Goal: Transaction & Acquisition: Book appointment/travel/reservation

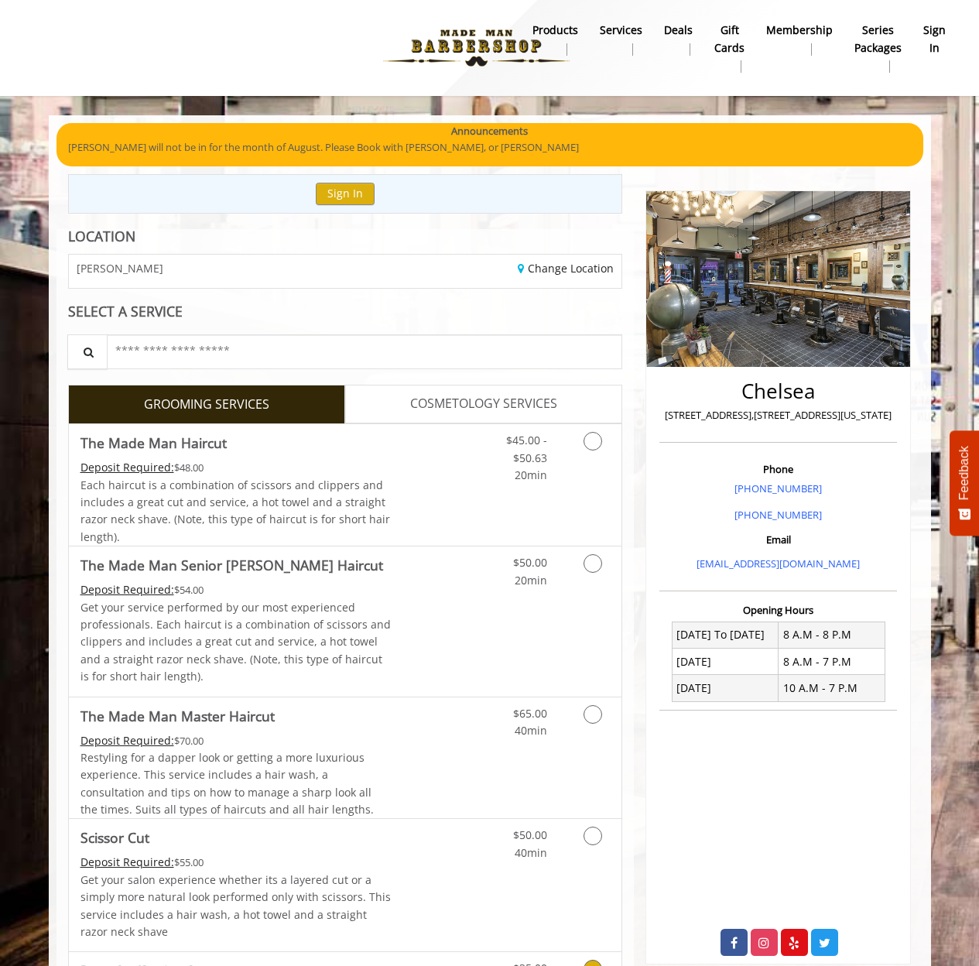
scroll to position [319, 0]
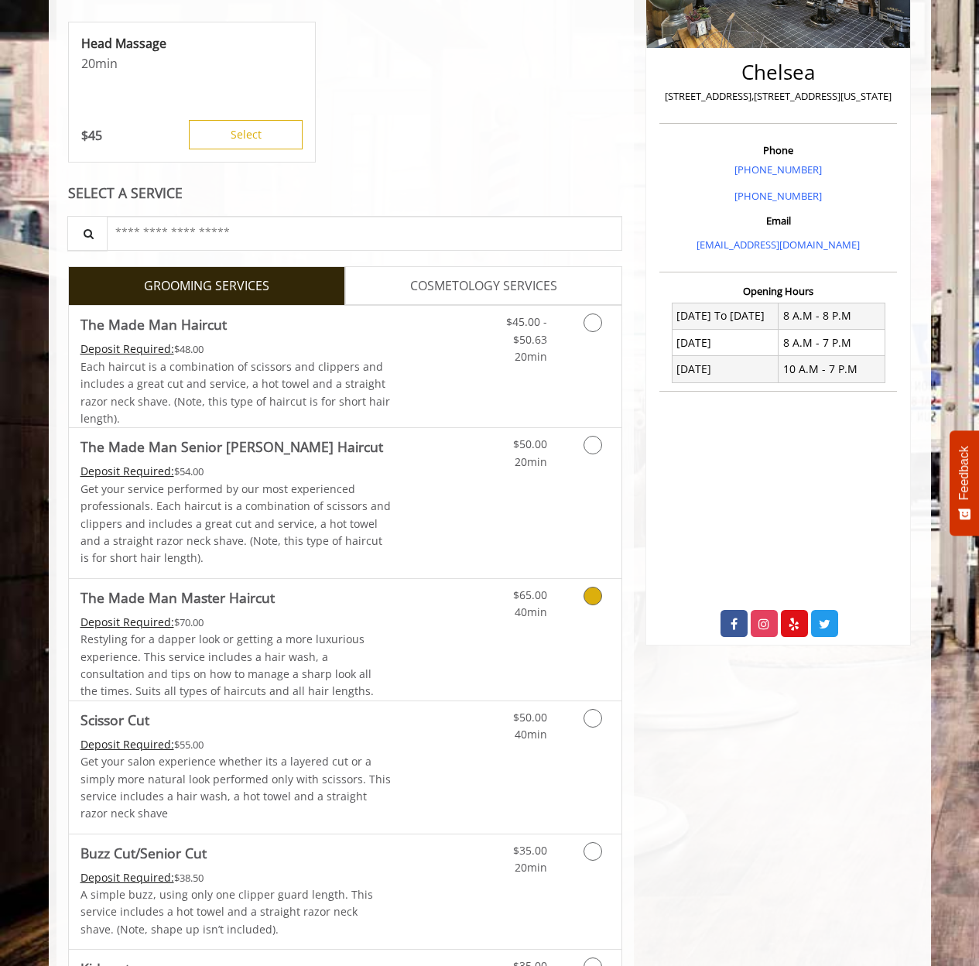
click at [402, 629] on link "Discounted Price" at bounding box center [437, 639] width 92 height 121
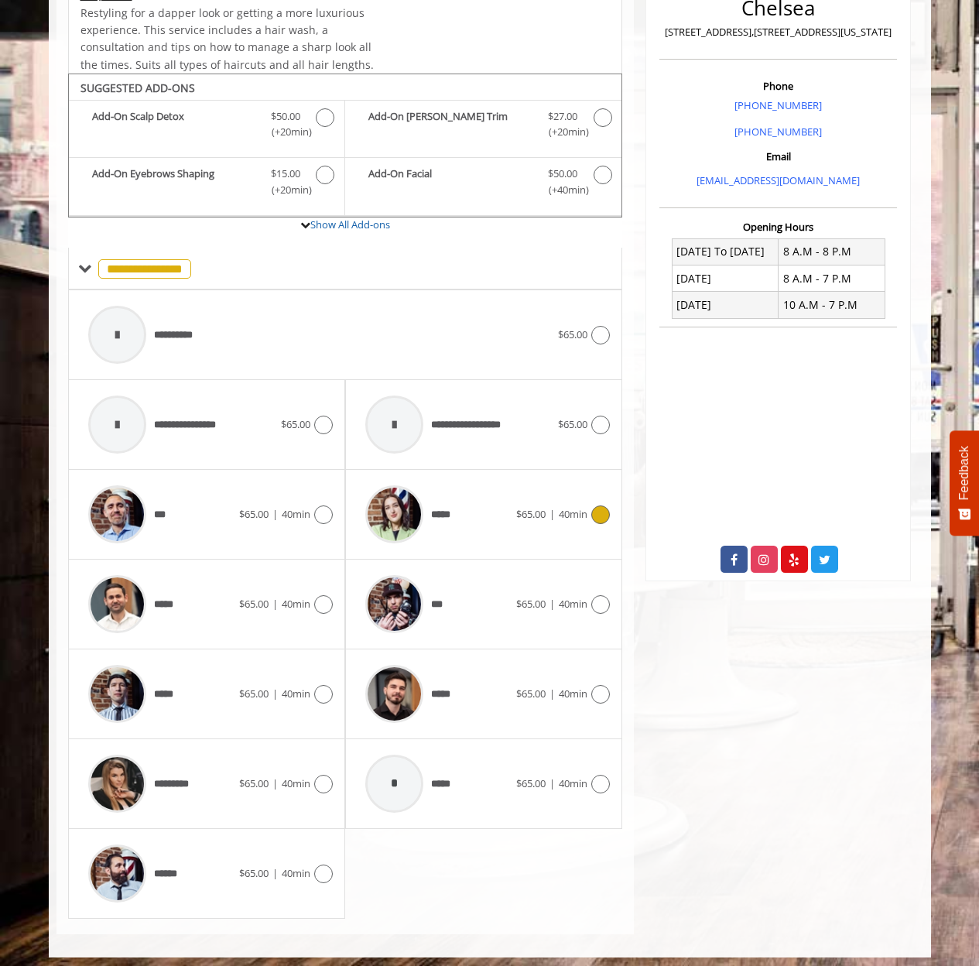
click at [477, 520] on div "*****" at bounding box center [437, 514] width 159 height 74
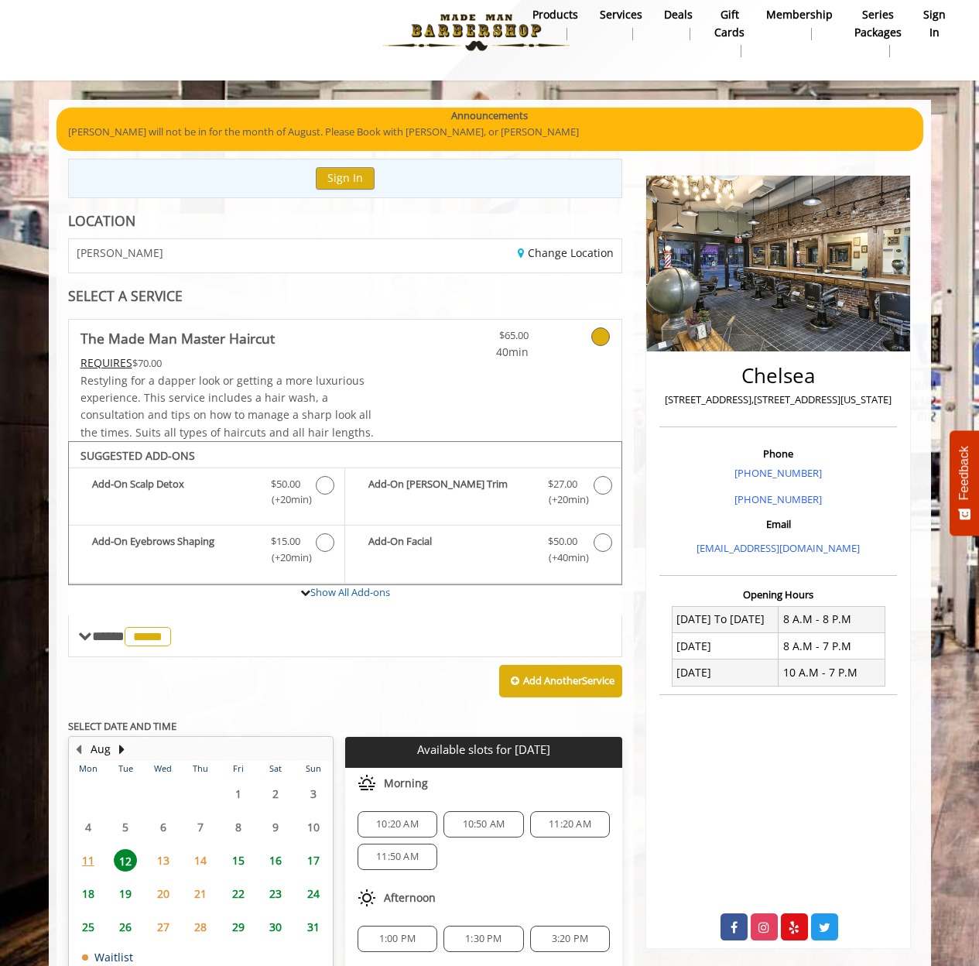
scroll to position [114, 0]
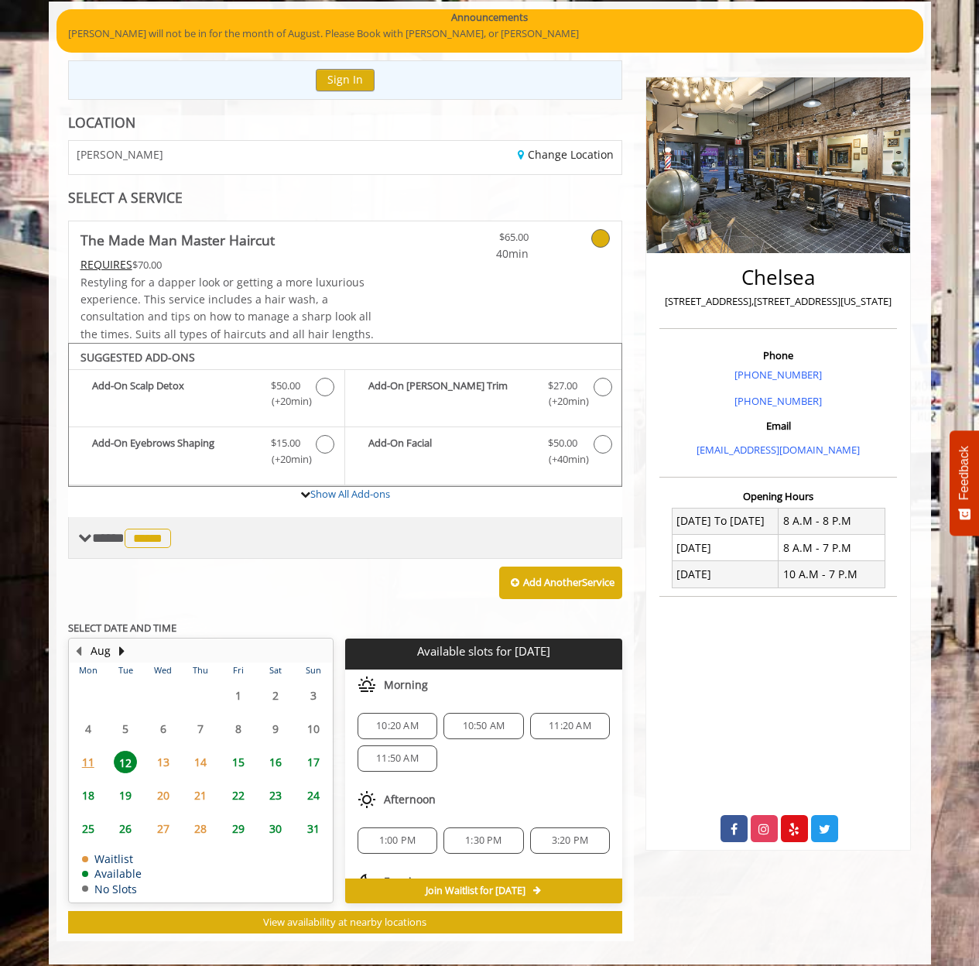
click at [248, 539] on div "**** ***** ********" at bounding box center [345, 538] width 555 height 42
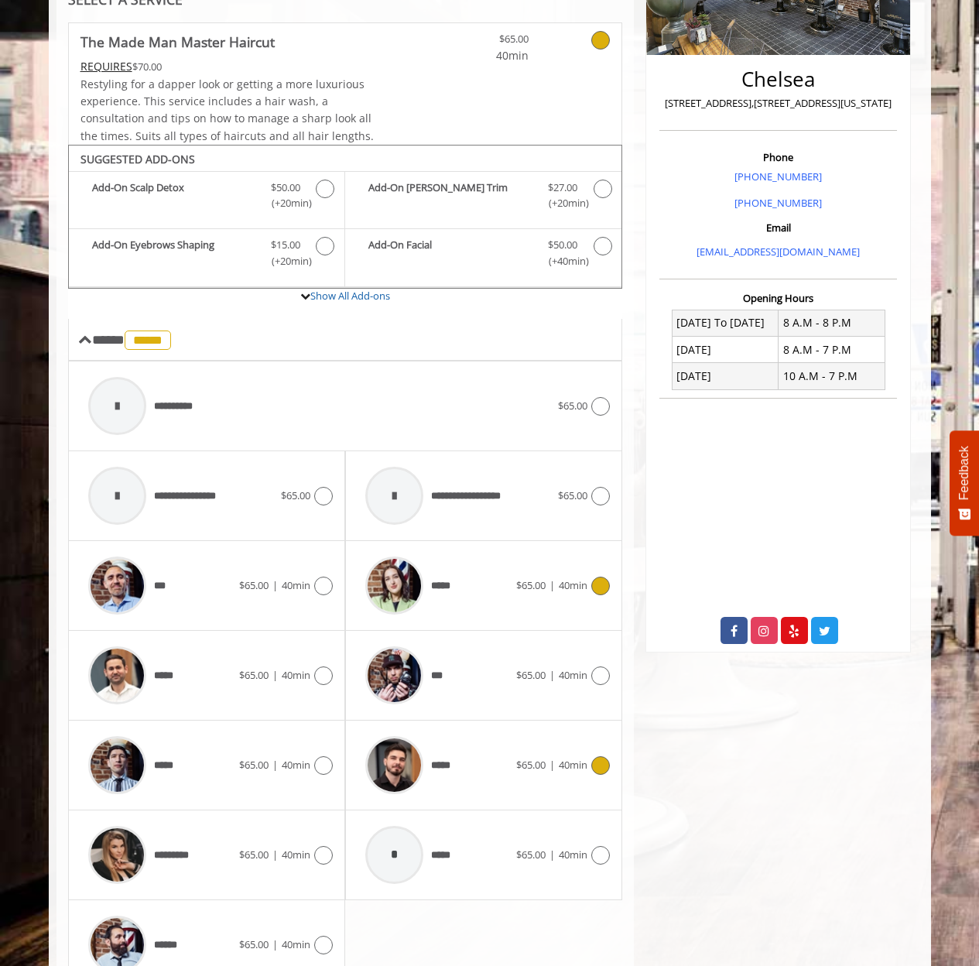
click at [410, 746] on img at bounding box center [394, 765] width 58 height 58
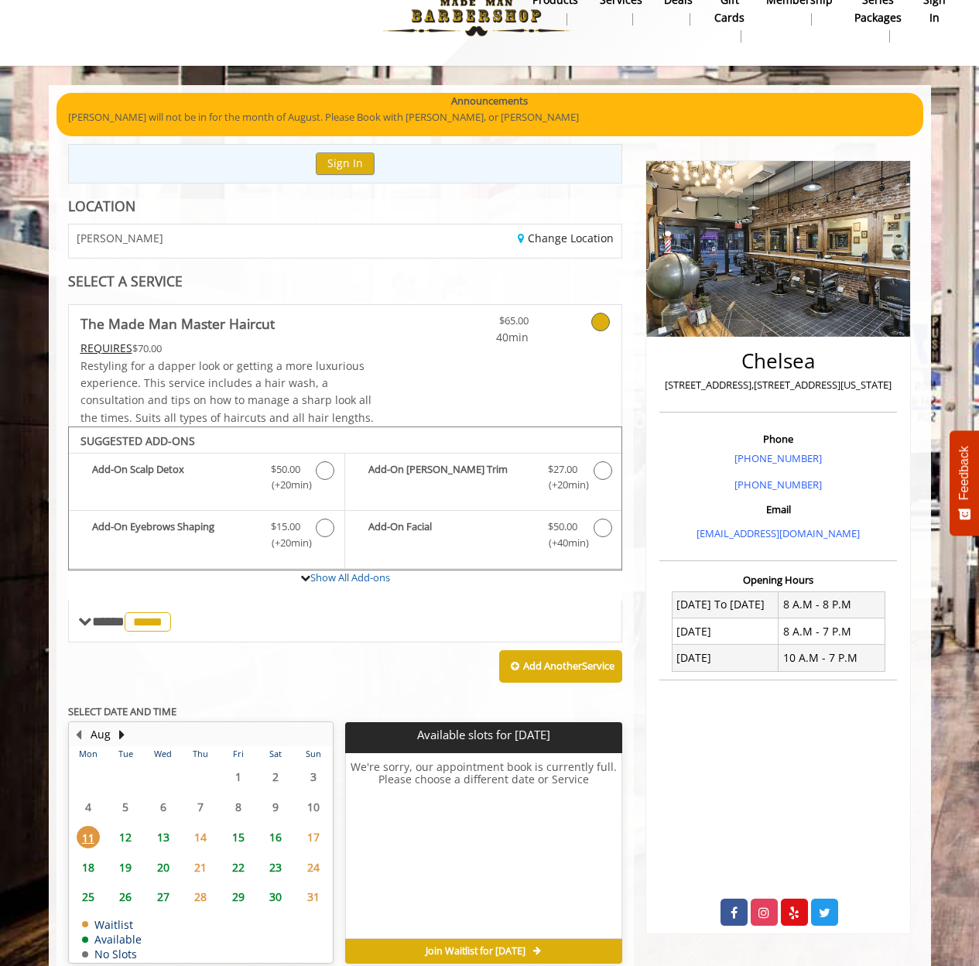
scroll to position [96, 0]
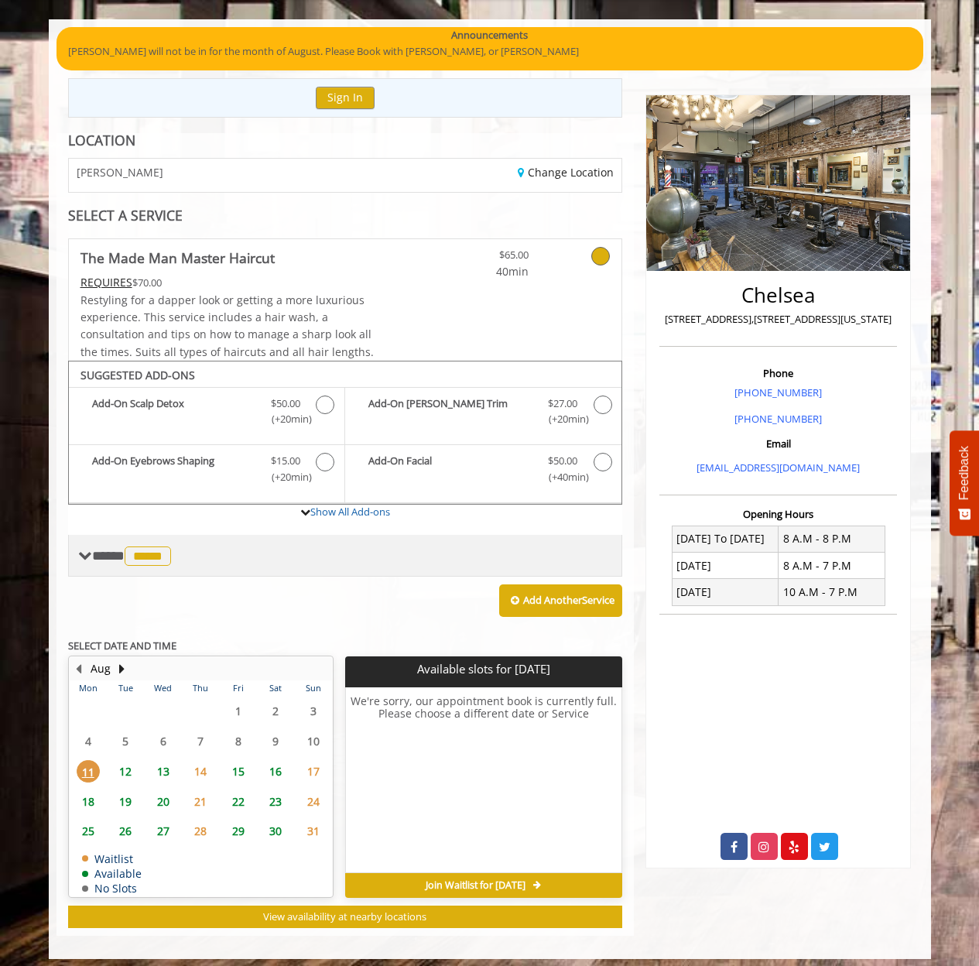
click at [272, 547] on div "**** ***** ********" at bounding box center [345, 556] width 555 height 42
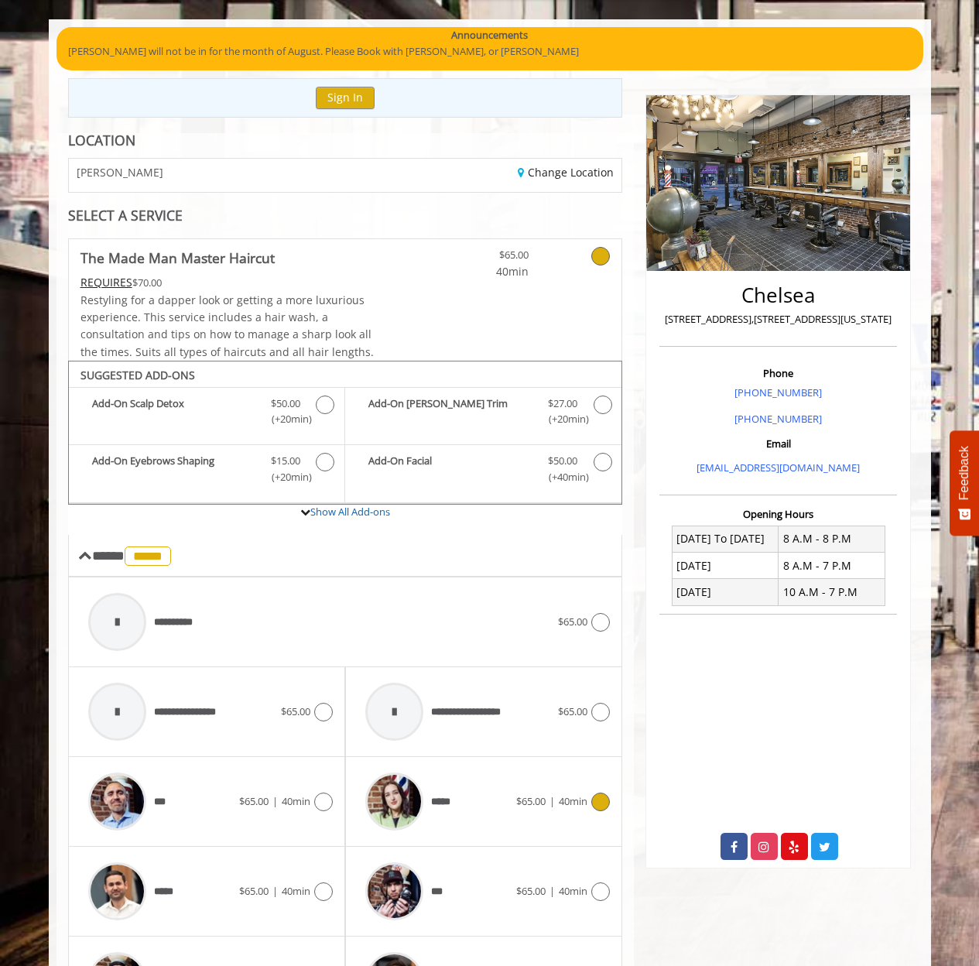
click at [443, 804] on span "*****" at bounding box center [409, 802] width 102 height 74
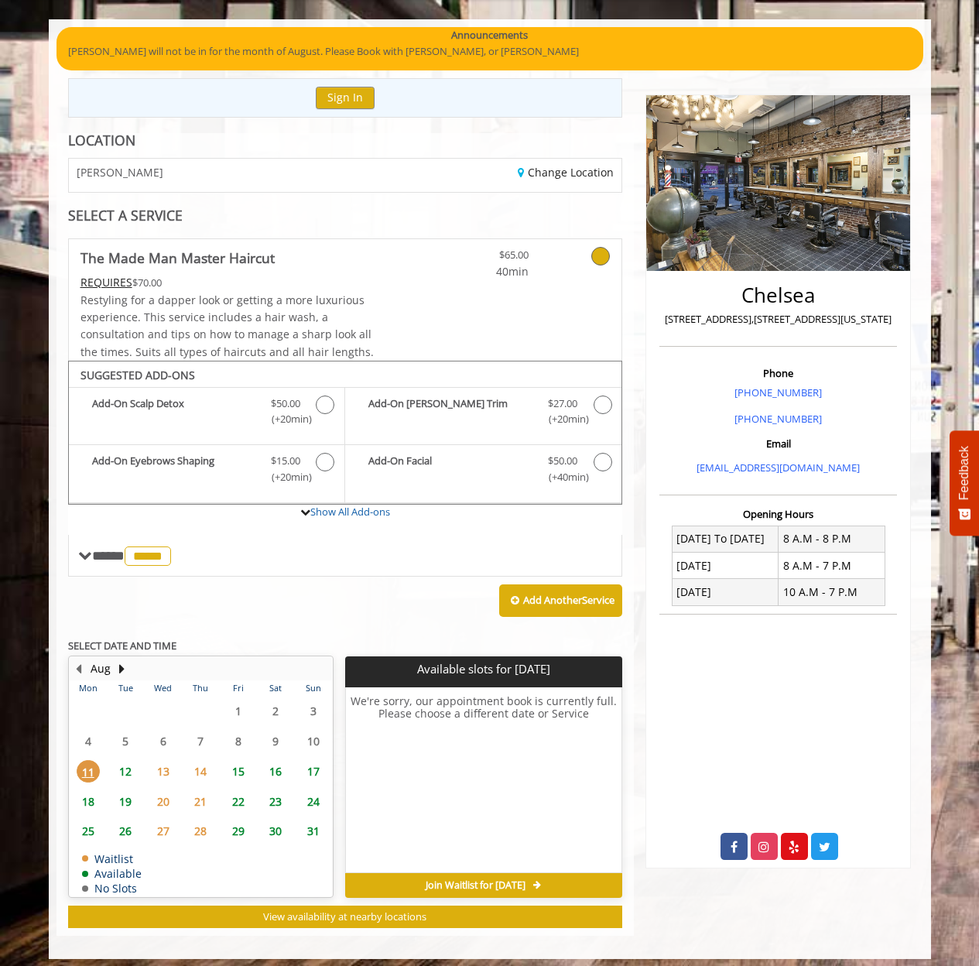
click at [130, 768] on span "12" at bounding box center [125, 771] width 23 height 22
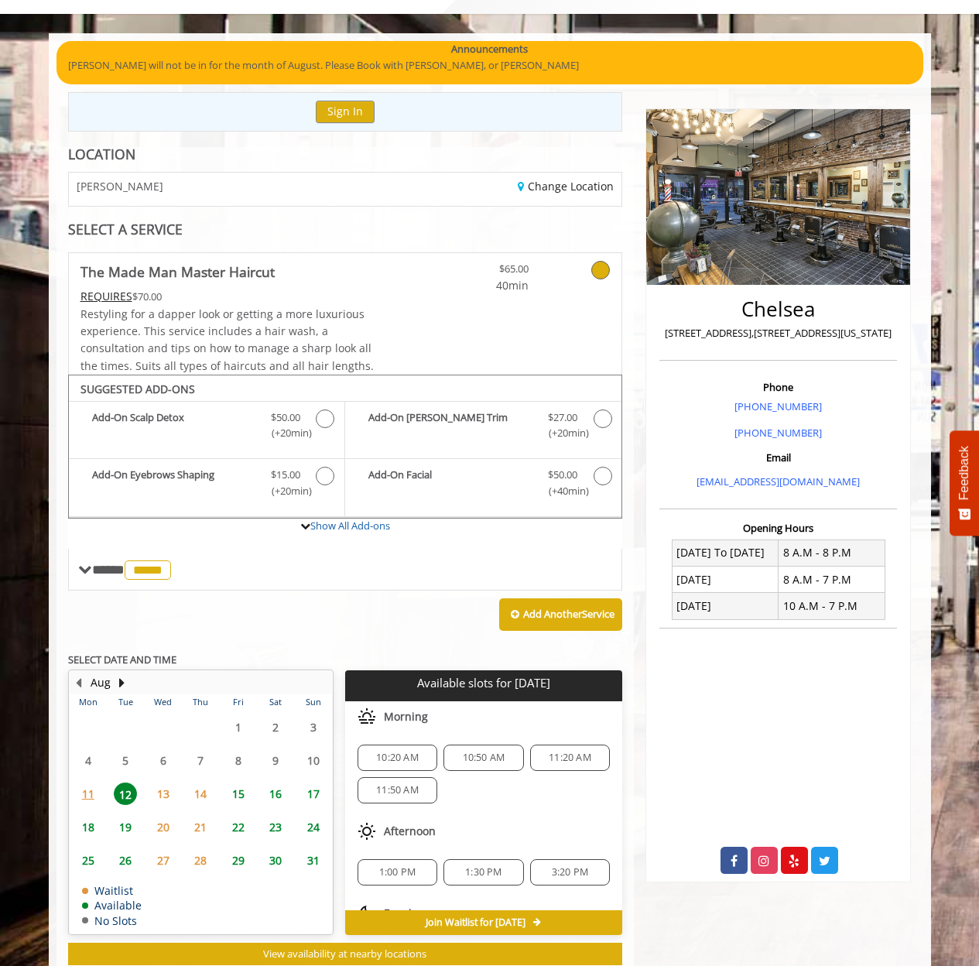
scroll to position [119, 0]
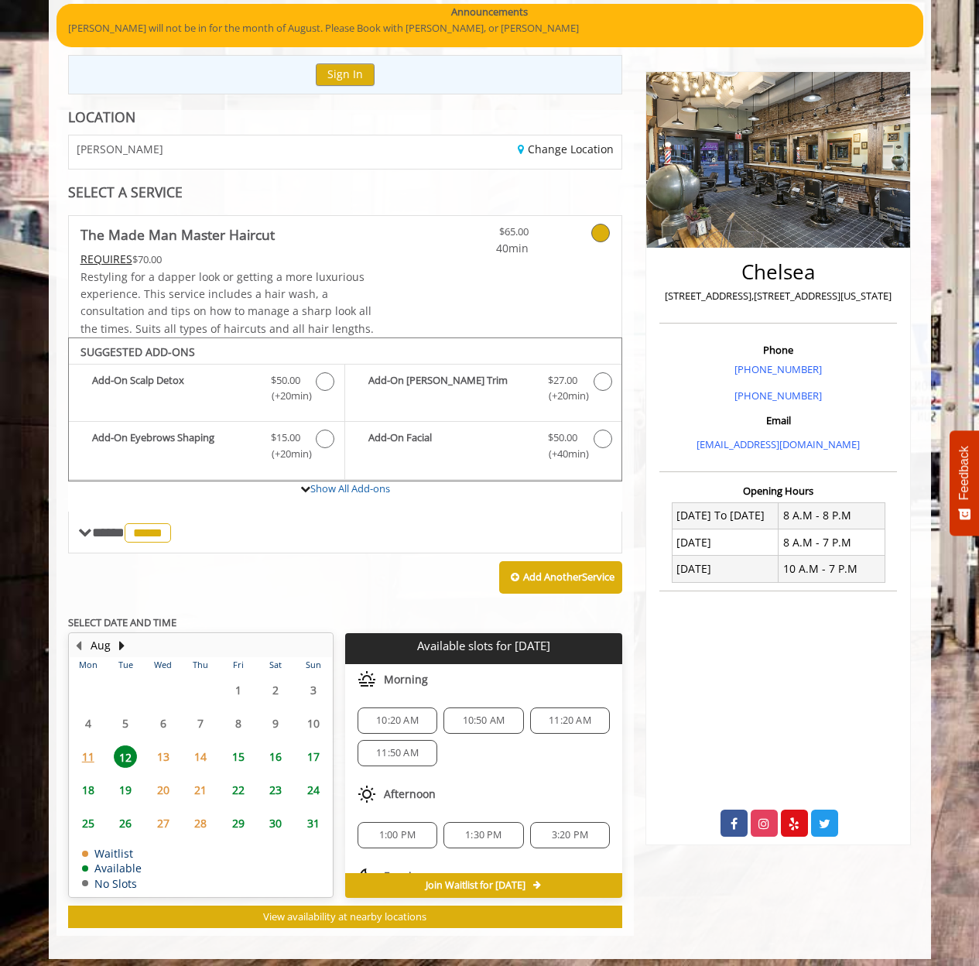
click at [535, 756] on div "10:20 AM 10:50 AM 11:20 AM 11:50 AM" at bounding box center [483, 737] width 277 height 84
click at [563, 714] on span "11:20 AM" at bounding box center [570, 720] width 43 height 12
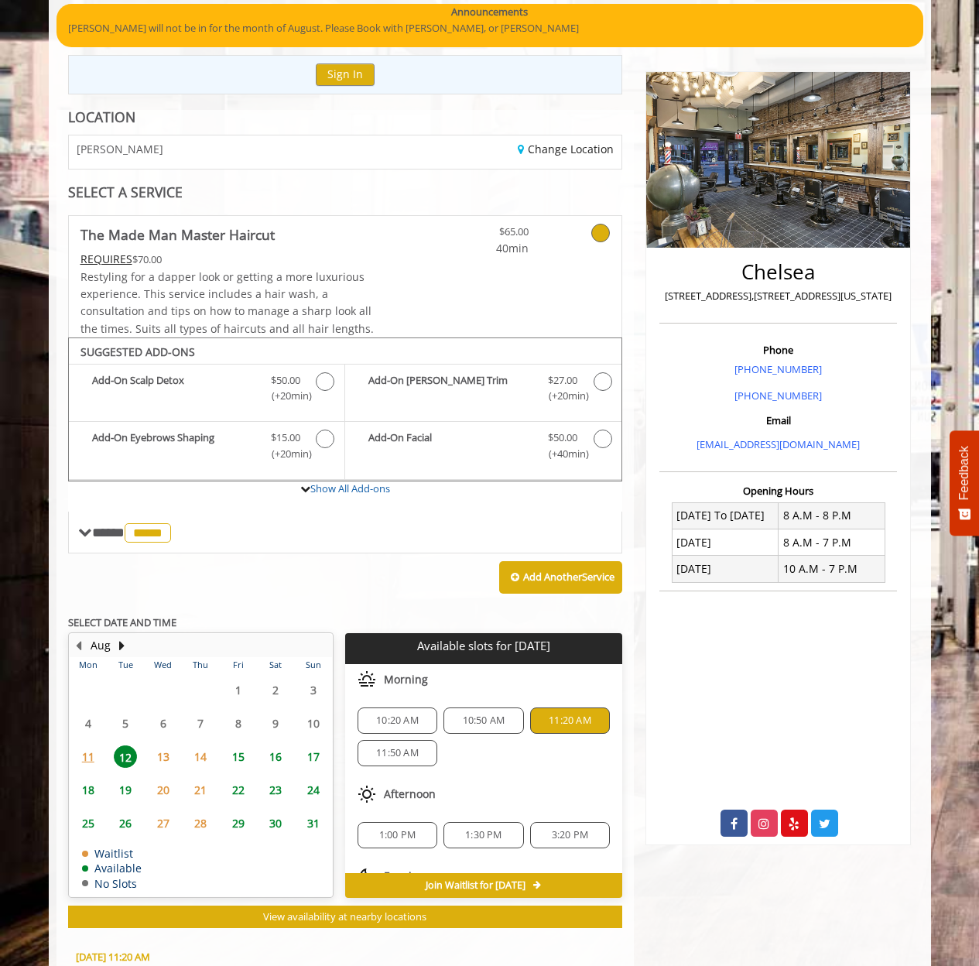
scroll to position [395, 0]
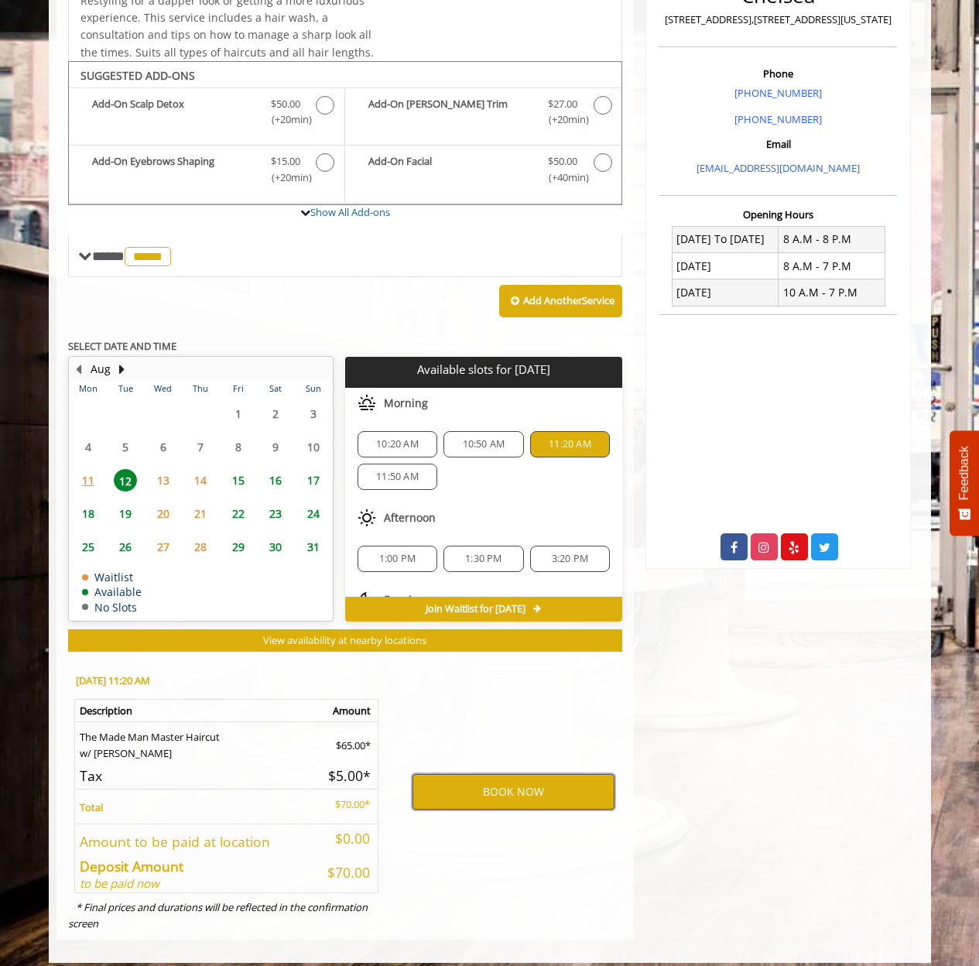
click at [488, 780] on button "BOOK NOW" at bounding box center [513, 792] width 202 height 36
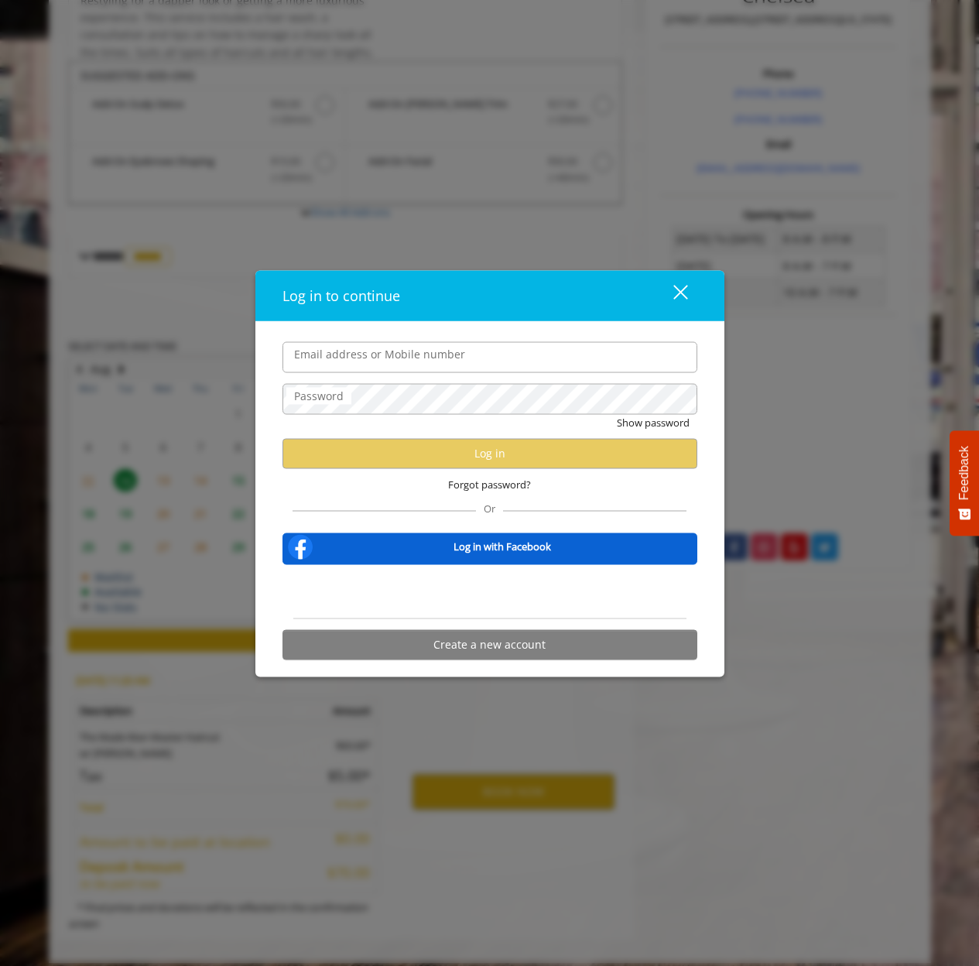
click at [611, 503] on div "Or" at bounding box center [490, 505] width 394 height 11
click at [520, 601] on div "Sign in with Google. Opens in new tab" at bounding box center [490, 591] width 142 height 34
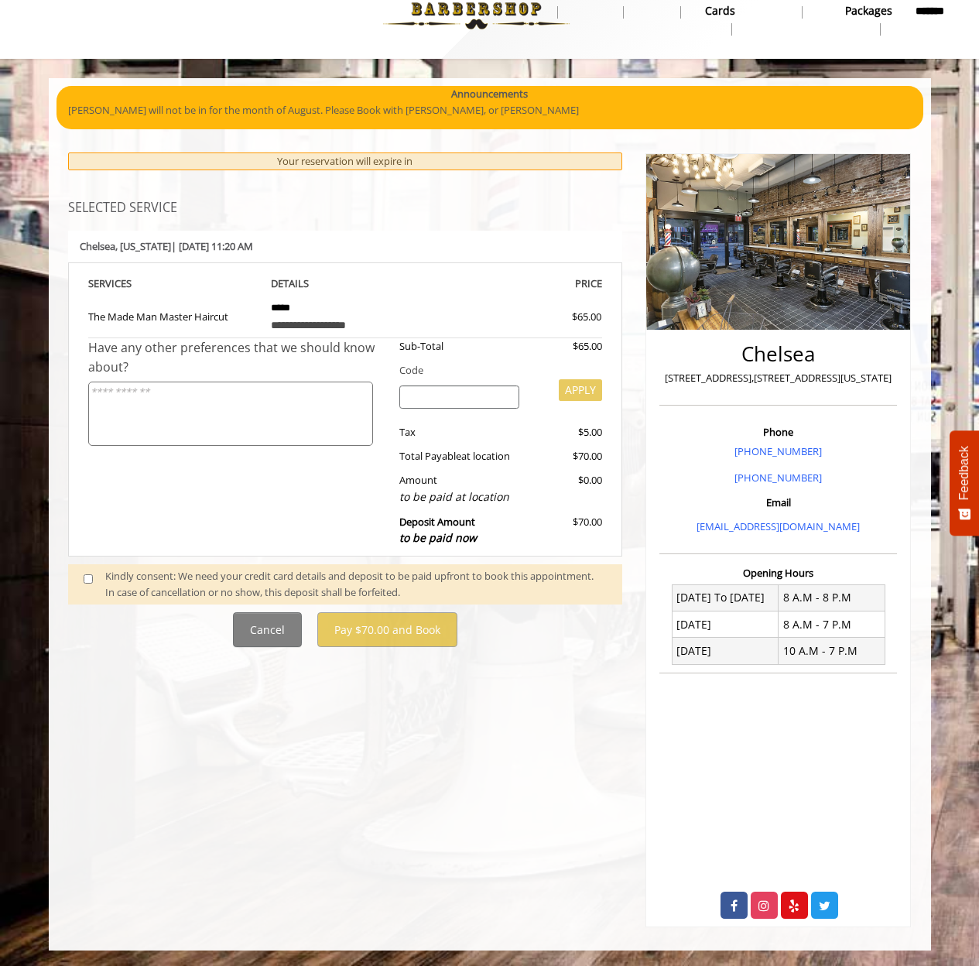
scroll to position [0, 0]
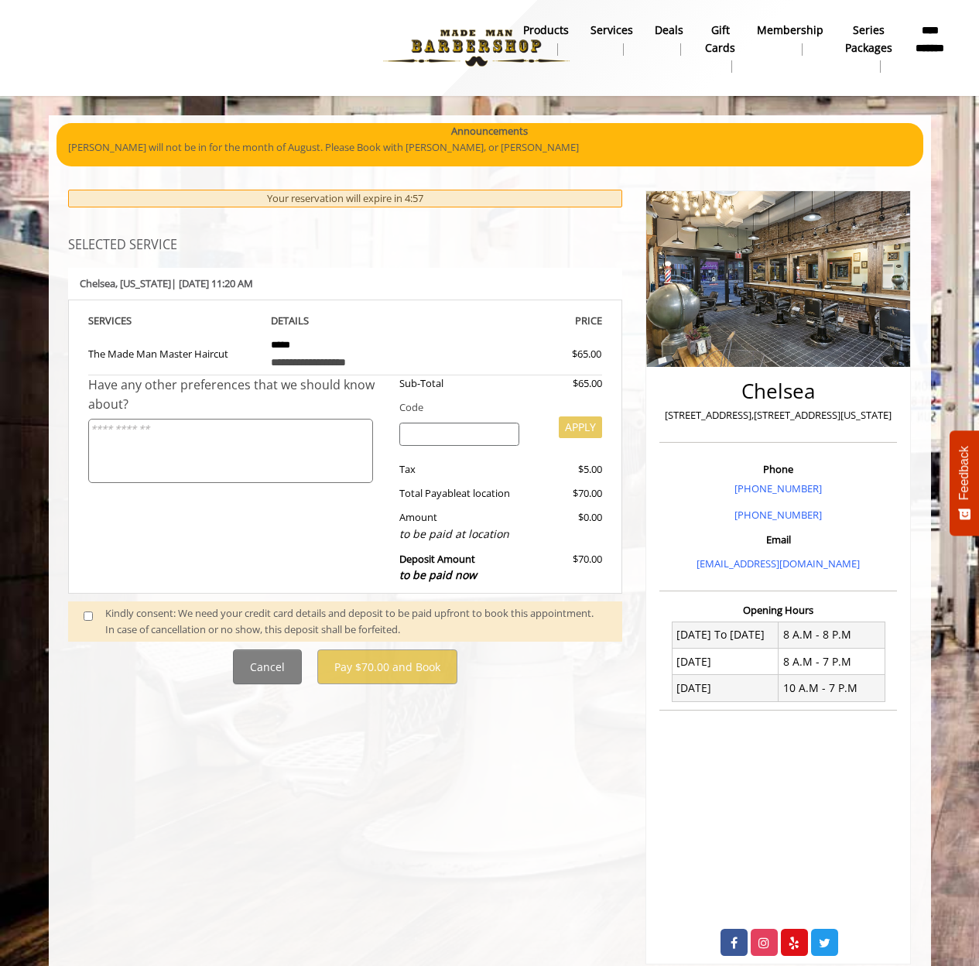
click at [153, 605] on div "Kindly consent: We need your credit card details and deposit to be paid upfront…" at bounding box center [355, 621] width 501 height 33
click at [80, 607] on span at bounding box center [95, 621] width 46 height 33
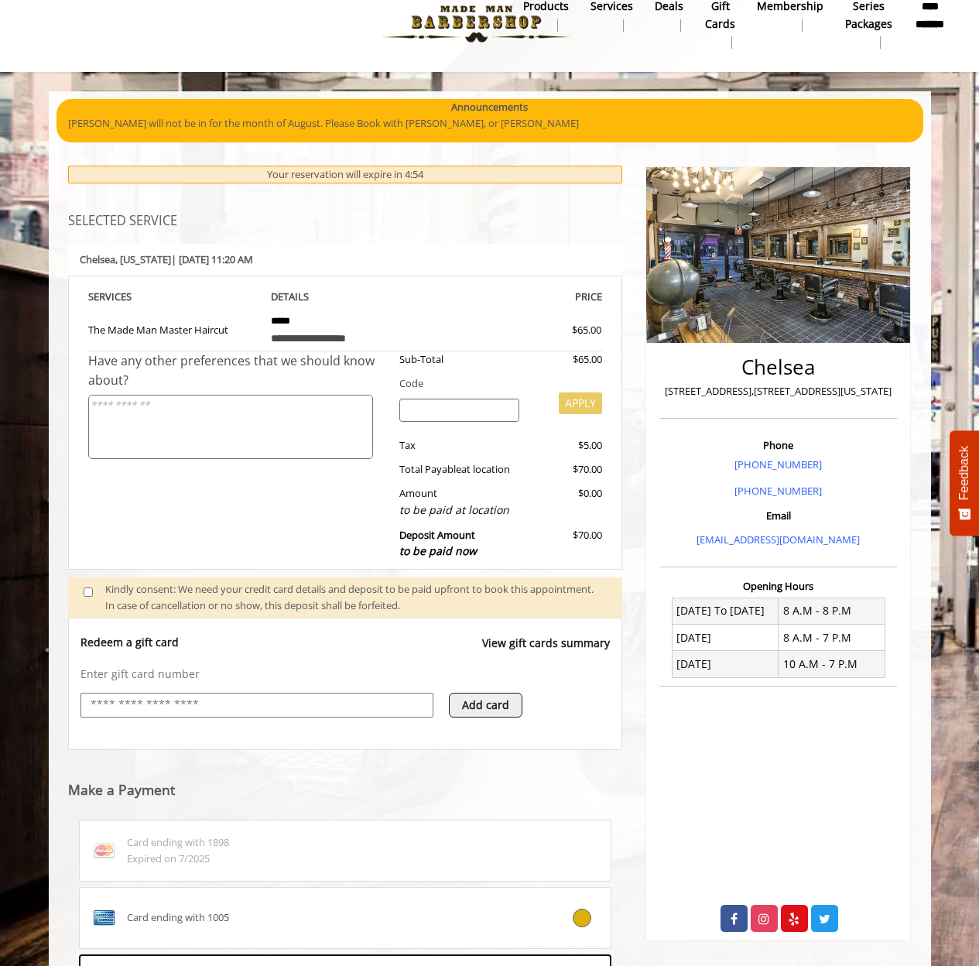
scroll to position [58, 0]
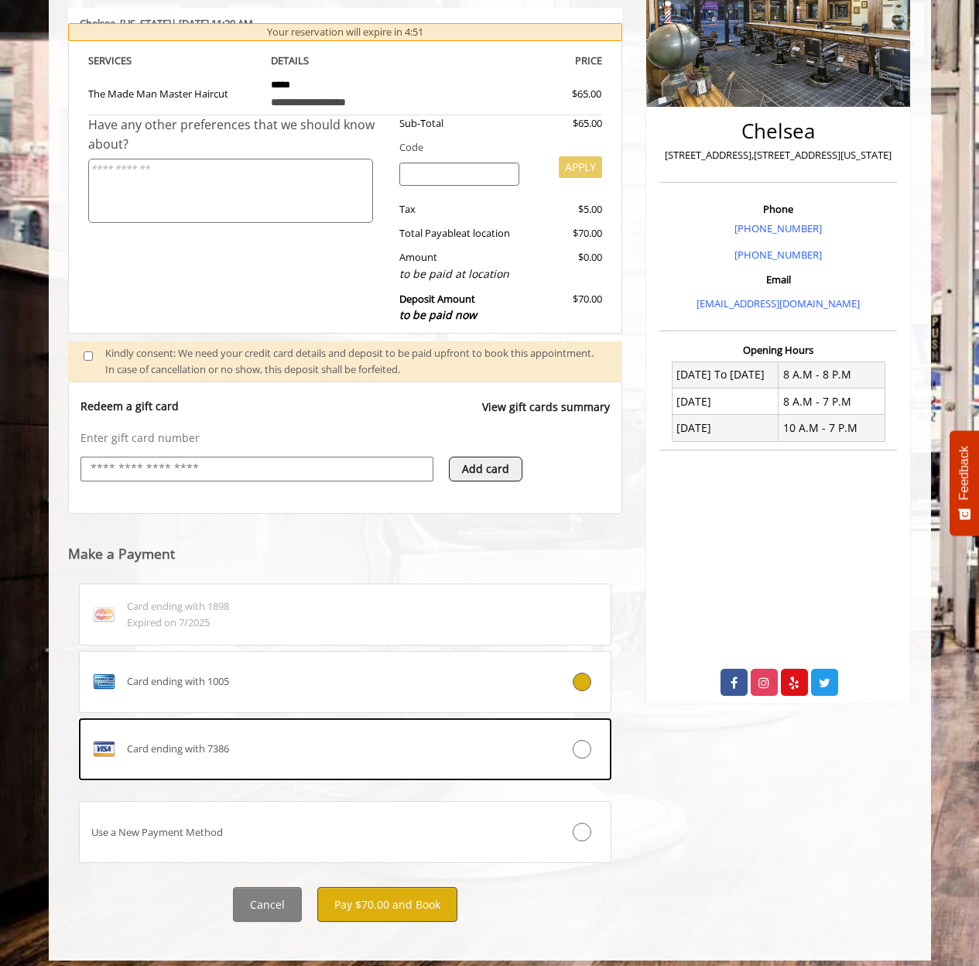
click at [380, 887] on button "Pay $70.00 and Book" at bounding box center [387, 904] width 140 height 35
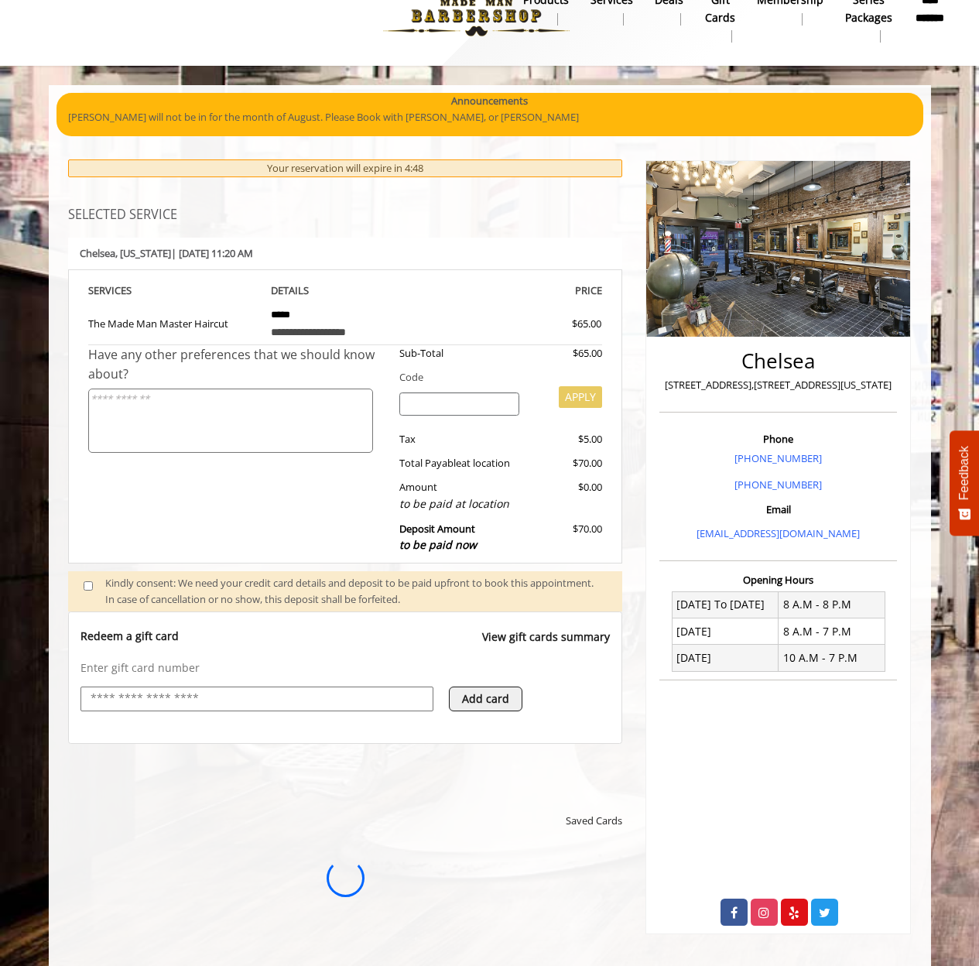
scroll to position [0, 0]
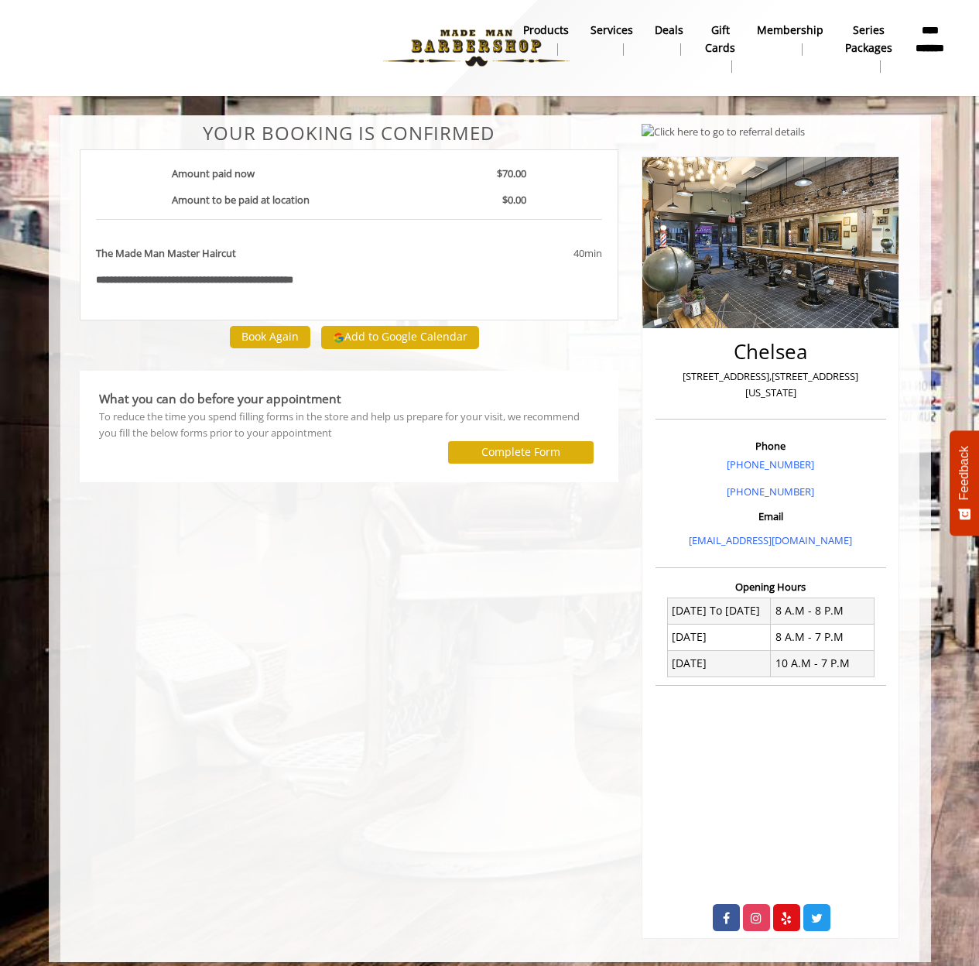
click at [368, 340] on button "Add to Google Calendar" at bounding box center [400, 337] width 158 height 23
